Goal: Find specific page/section: Find specific page/section

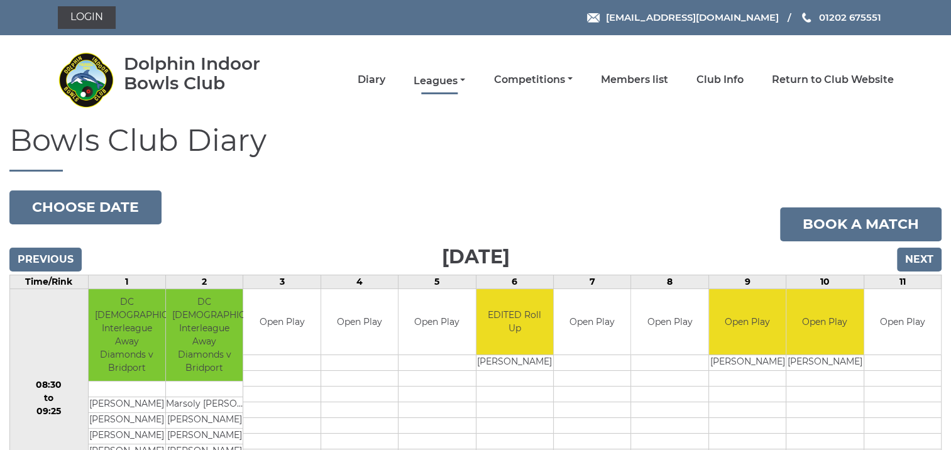
click at [427, 81] on link "Leagues" at bounding box center [440, 81] width 52 height 14
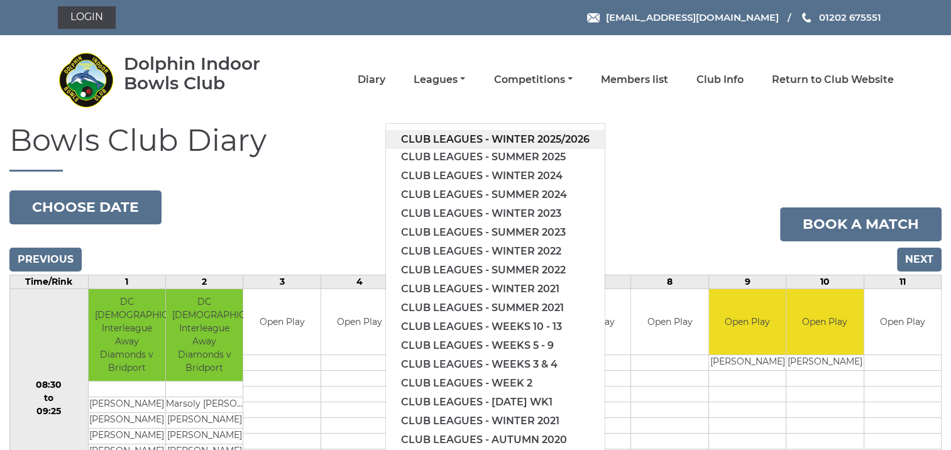
click at [437, 135] on link "Club leagues - Winter 2025/2026" at bounding box center [495, 139] width 219 height 19
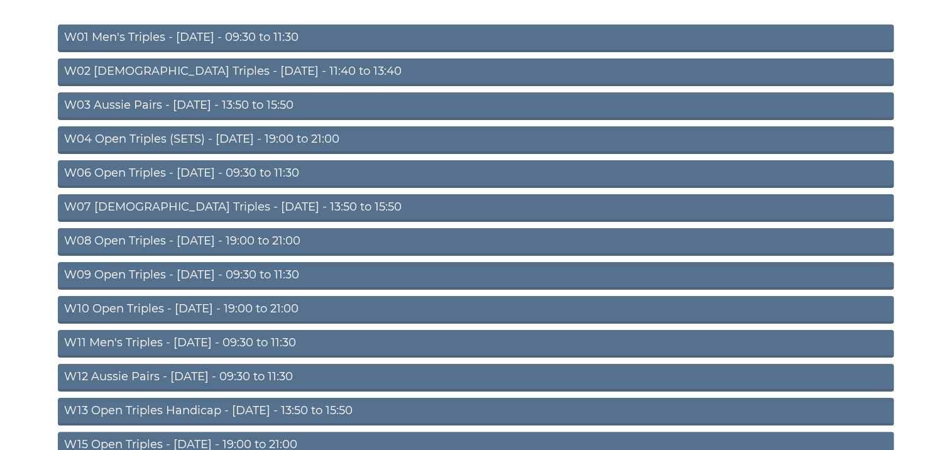
scroll to position [251, 0]
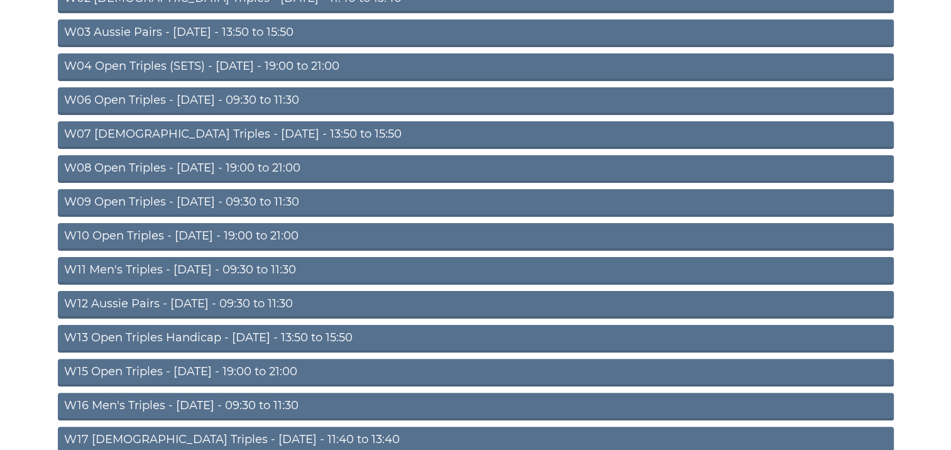
click at [207, 404] on link "W16 Men's Triples - [DATE] - 09:30 to 11:30" at bounding box center [476, 407] width 836 height 28
